Goal: Obtain resource: Download file/media

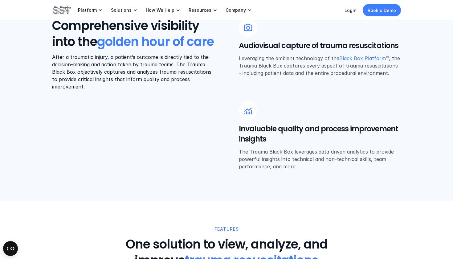
scroll to position [274, 0]
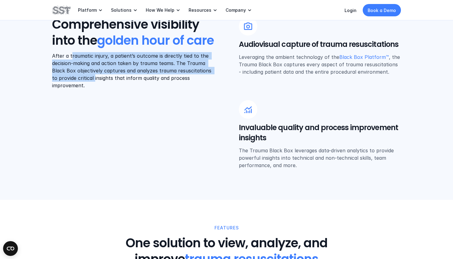
drag, startPoint x: 71, startPoint y: 72, endPoint x: 95, endPoint y: 96, distance: 33.6
click at [95, 89] on p "After a traumatic injury, a patient’s outcome is directly tied to the decision-…" at bounding box center [133, 70] width 162 height 37
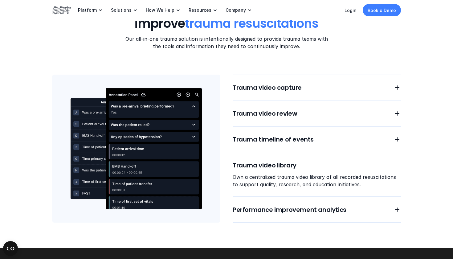
scroll to position [514, 0]
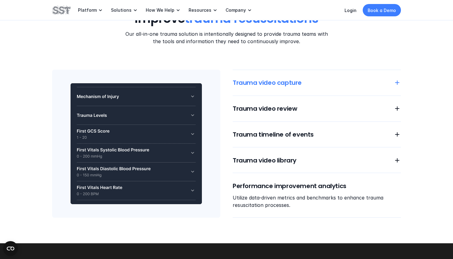
click at [297, 84] on h6 "Trauma video capture" at bounding box center [309, 82] width 153 height 9
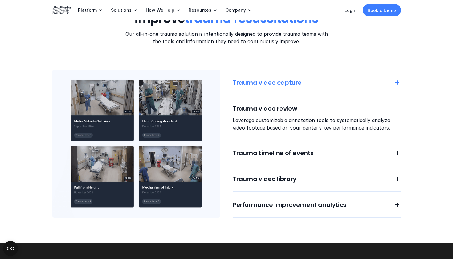
click at [266, 80] on h6 "Trauma video capture" at bounding box center [309, 82] width 153 height 9
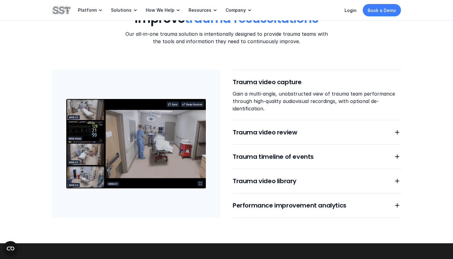
click at [88, 113] on img at bounding box center [136, 144] width 168 height 148
click at [129, 128] on img at bounding box center [136, 144] width 168 height 148
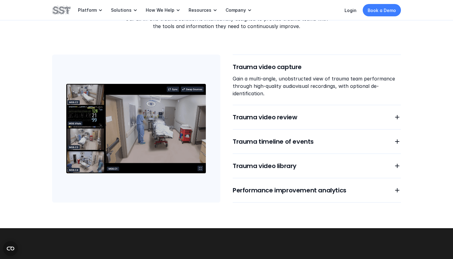
scroll to position [530, 0]
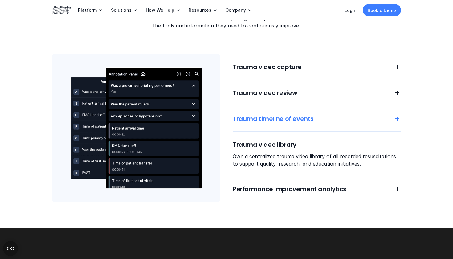
click at [266, 116] on h6 "Trauma timeline of events" at bounding box center [309, 118] width 153 height 9
click at [270, 119] on h6 "Trauma timeline of events" at bounding box center [309, 118] width 153 height 9
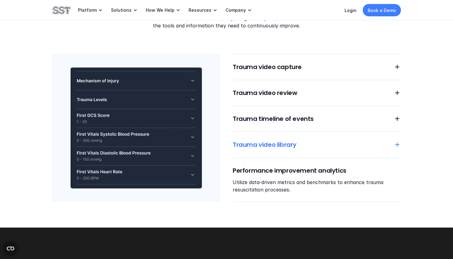
click at [279, 144] on h6 "Trauma video library" at bounding box center [309, 144] width 153 height 9
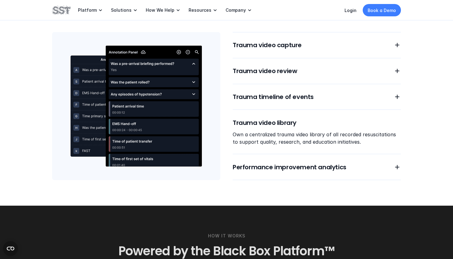
scroll to position [551, 0]
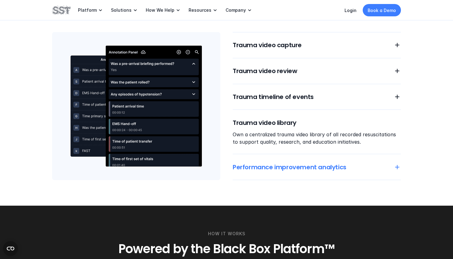
click at [311, 168] on h6 "Performance improvement analytics" at bounding box center [309, 167] width 153 height 9
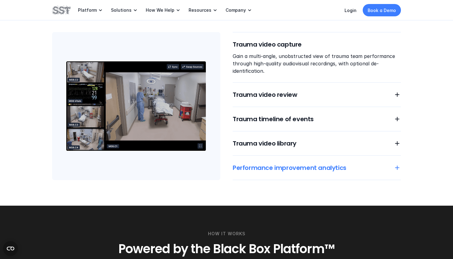
click at [242, 167] on h6 "Performance improvement analytics" at bounding box center [309, 167] width 153 height 9
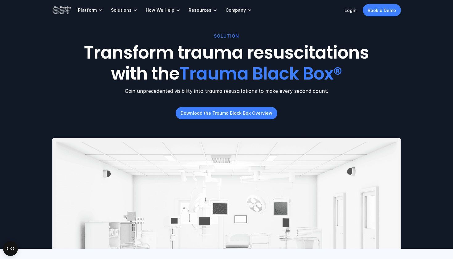
scroll to position [0, 0]
click at [254, 112] on p "Download the Trauma Black Box Overview" at bounding box center [227, 113] width 92 height 6
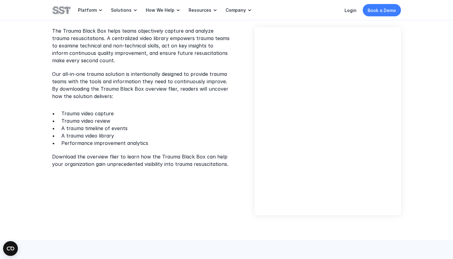
scroll to position [171, 0]
